Goal: Check status

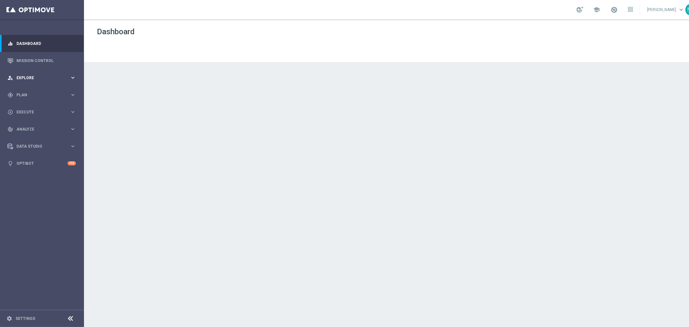
click at [54, 76] on span "Explore" at bounding box center [42, 78] width 53 height 4
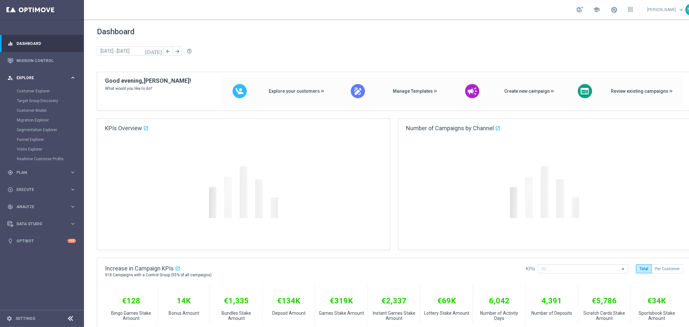
click at [54, 76] on span "Explore" at bounding box center [42, 78] width 53 height 4
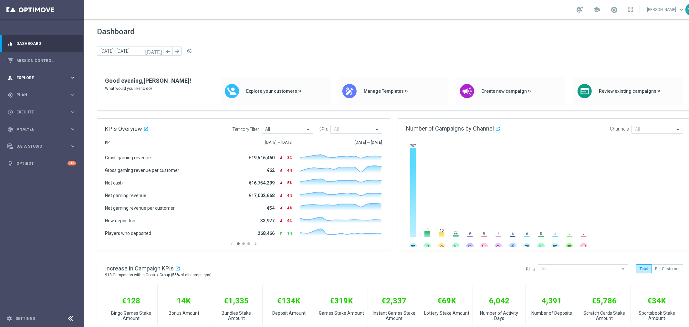
click at [54, 75] on div "person_search Explore" at bounding box center [38, 78] width 62 height 6
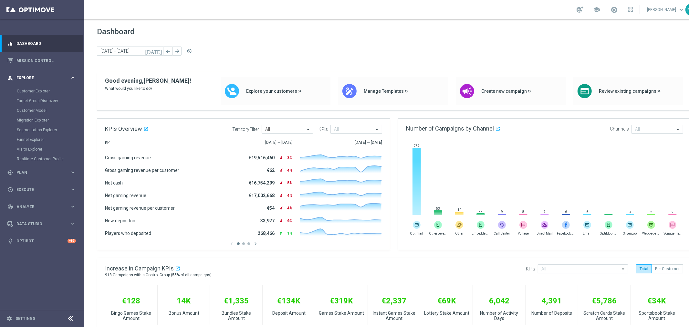
click at [54, 75] on div "person_search Explore" at bounding box center [38, 78] width 62 height 6
click at [49, 63] on link "Mission Control" at bounding box center [45, 60] width 59 height 17
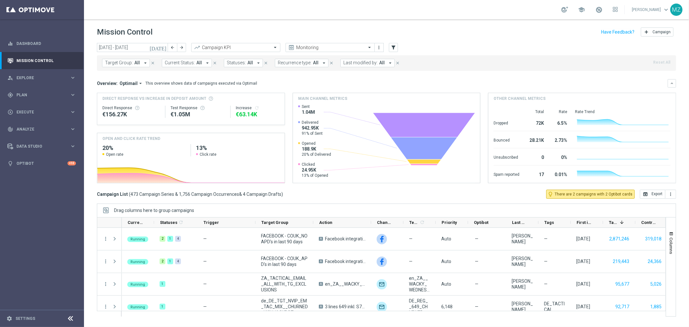
click at [120, 64] on span "Target Group:" at bounding box center [119, 62] width 28 height 5
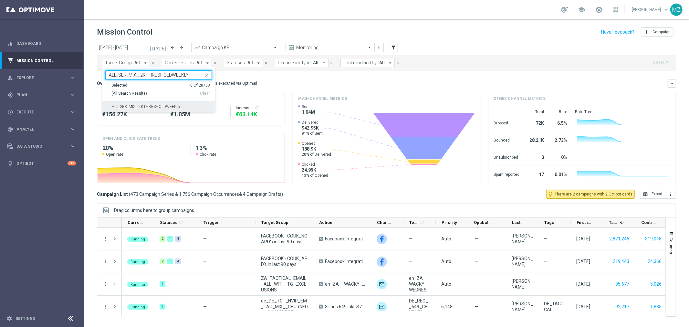
click at [138, 107] on label "ALL_SER_MIX__2KTHRESHOLDWEEKLY" at bounding box center [146, 107] width 69 height 4
type input "ALL_SER_MIX__2KTHRESHOLDWEEKLY"
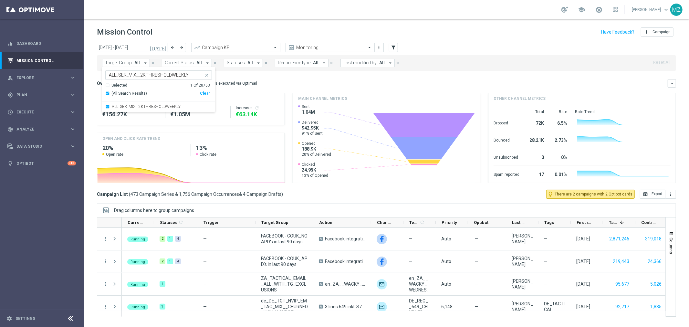
click at [318, 17] on div "school [PERSON_NAME] keyboard_arrow_down MZ" at bounding box center [386, 9] width 605 height 19
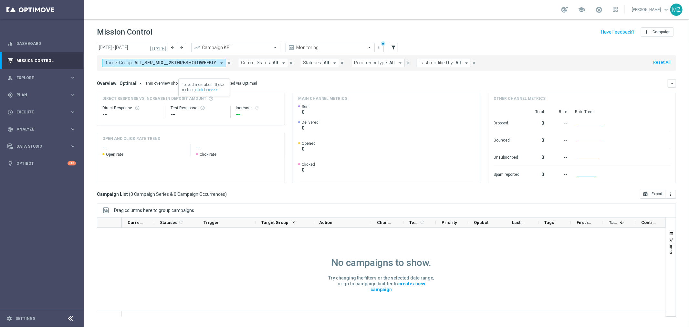
click at [166, 47] on icon "[DATE]" at bounding box center [158, 48] width 17 height 6
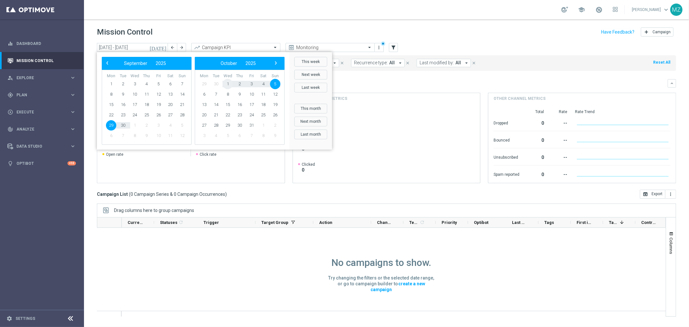
click at [229, 86] on span "1" at bounding box center [228, 84] width 10 height 10
click at [134, 82] on span "1" at bounding box center [135, 84] width 10 height 10
type input "[DATE] - [DATE]"
